Goal: Information Seeking & Learning: Learn about a topic

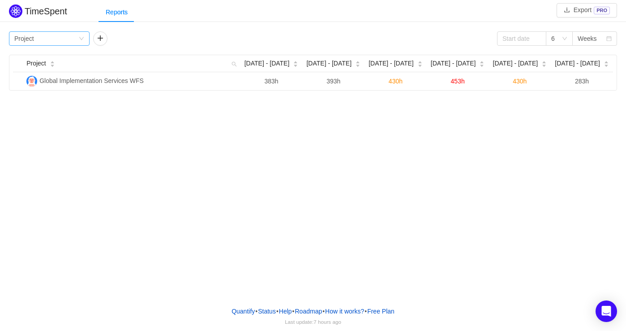
click at [76, 41] on div "Group by Project" at bounding box center [46, 38] width 64 height 13
click at [65, 100] on li "Epic" at bounding box center [49, 99] width 81 height 14
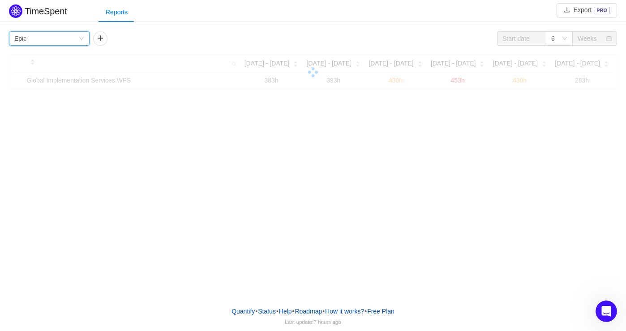
click at [82, 40] on icon "icon: down" at bounding box center [81, 38] width 5 height 5
click at [36, 60] on li "Project" at bounding box center [49, 56] width 81 height 14
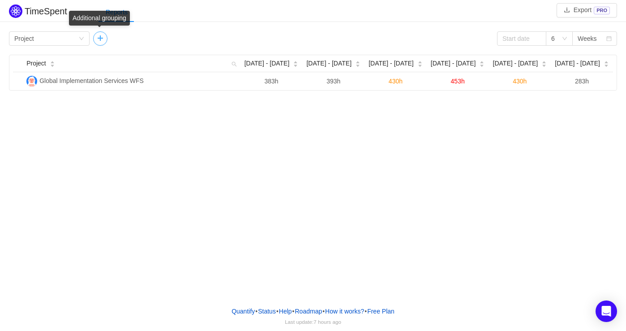
click at [99, 37] on button "button" at bounding box center [100, 38] width 14 height 14
click at [111, 39] on div "Person" at bounding box center [109, 38] width 20 height 13
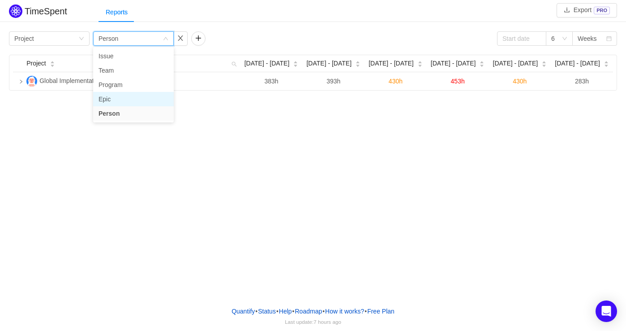
click at [109, 98] on li "Epic" at bounding box center [133, 99] width 81 height 14
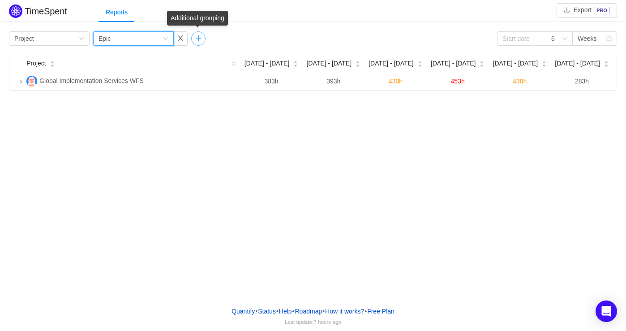
click at [195, 41] on button "button" at bounding box center [198, 38] width 14 height 14
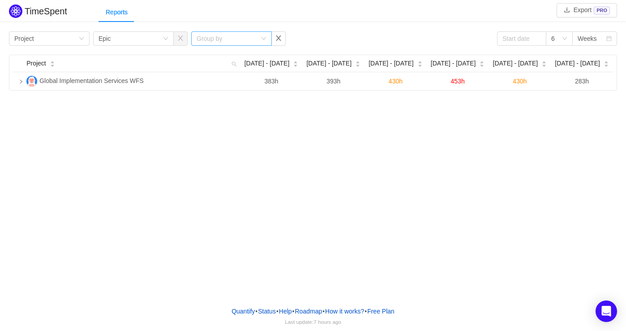
click at [218, 39] on div "Group by" at bounding box center [227, 38] width 60 height 9
click at [217, 58] on li "Issue" at bounding box center [231, 56] width 81 height 14
click at [560, 39] on div "6" at bounding box center [556, 38] width 10 height 13
click at [559, 98] on li "12" at bounding box center [559, 99] width 27 height 14
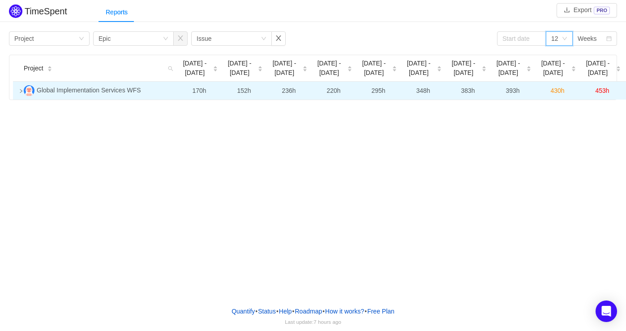
click at [21, 91] on icon "icon: right" at bounding box center [21, 91] width 4 height 4
click at [110, 38] on div "Group by Epic" at bounding box center [131, 38] width 64 height 13
click at [45, 97] on td "Global Implementation Services WFS" at bounding box center [98, 91] width 157 height 18
click at [47, 89] on span "Global Implementation Services WFS" at bounding box center [89, 89] width 104 height 7
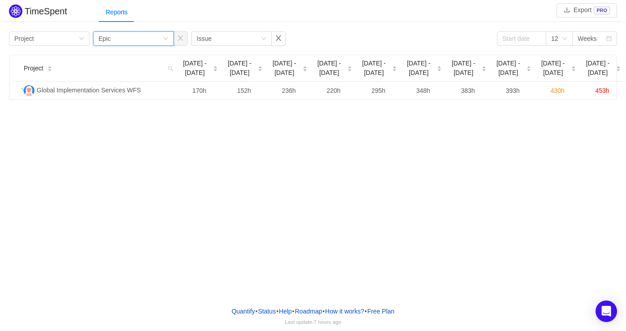
click at [133, 39] on div "Group by Epic" at bounding box center [131, 38] width 64 height 13
click at [135, 39] on div "Group by Epic" at bounding box center [131, 38] width 64 height 13
click at [310, 243] on div "TimeSpent Export PRO Reports Group by Project Group by Epic Group by Issue 12 W…" at bounding box center [313, 149] width 626 height 299
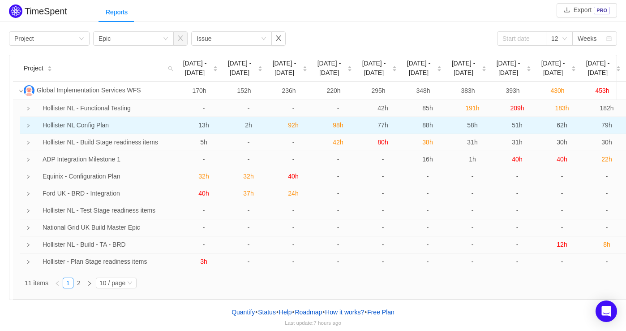
click at [27, 125] on icon "icon: right" at bounding box center [28, 125] width 4 height 4
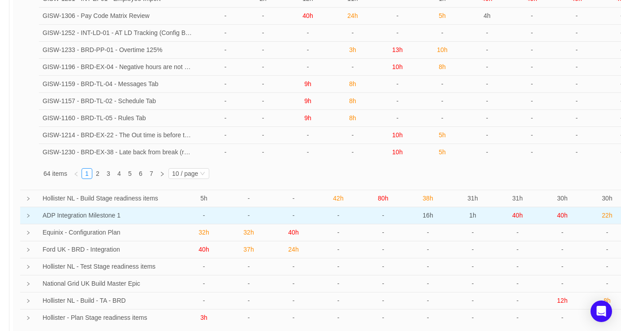
scroll to position [197, 0]
